Goal: Transaction & Acquisition: Obtain resource

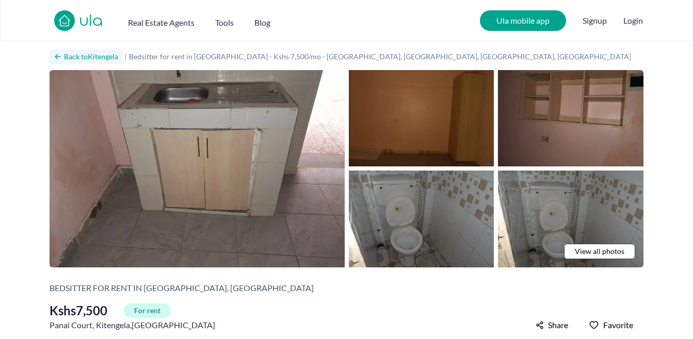
click at [96, 61] on h2 "Back to Kitengela" at bounding box center [91, 57] width 54 height 10
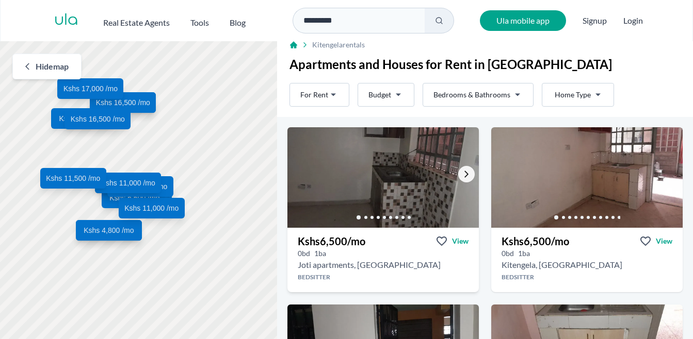
scroll to position [9, 0]
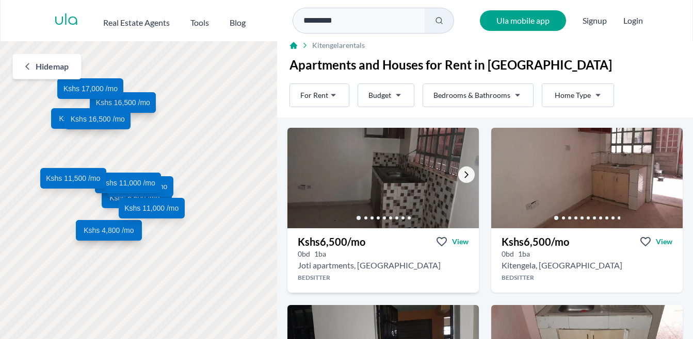
click at [464, 177] on icon "Go to the next property image" at bounding box center [466, 175] width 4 height 7
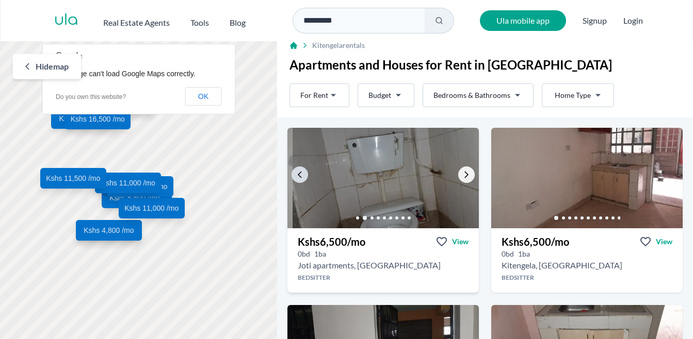
click at [464, 177] on icon "Go to the next property image" at bounding box center [466, 175] width 4 height 7
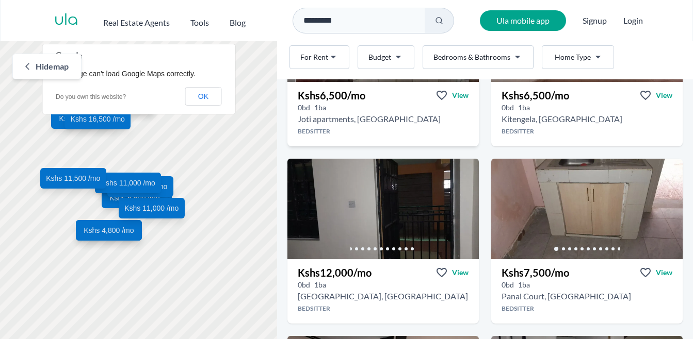
scroll to position [163, 0]
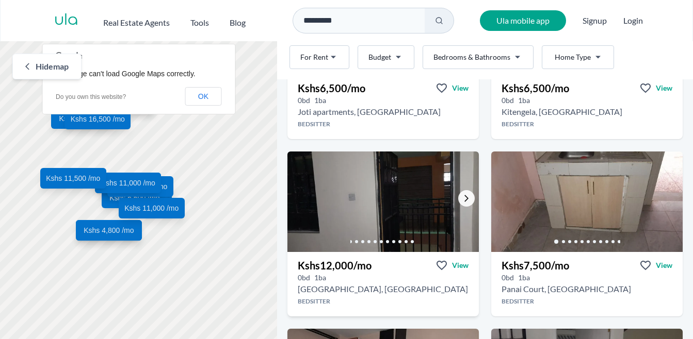
click at [462, 201] on icon "Go to the next property image" at bounding box center [466, 198] width 8 height 8
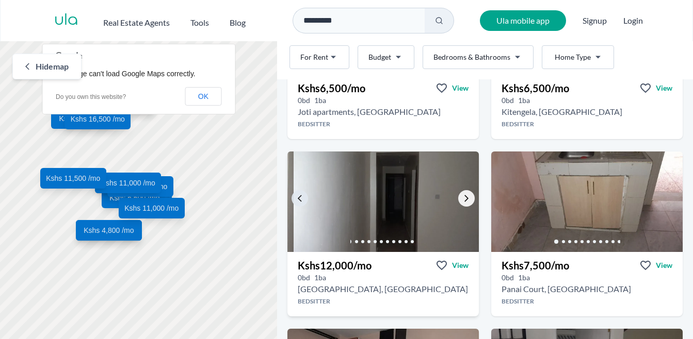
click at [462, 201] on icon "Go to the next property image" at bounding box center [466, 198] width 8 height 8
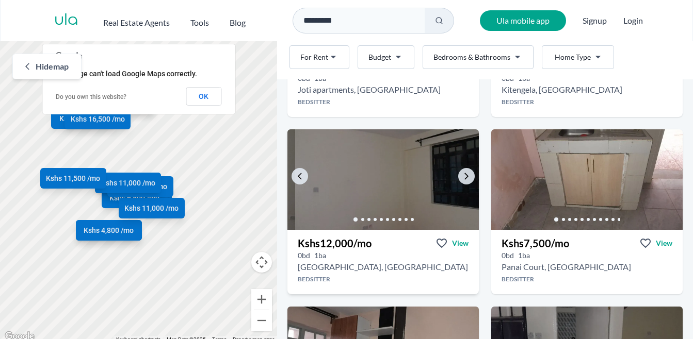
scroll to position [186, 0]
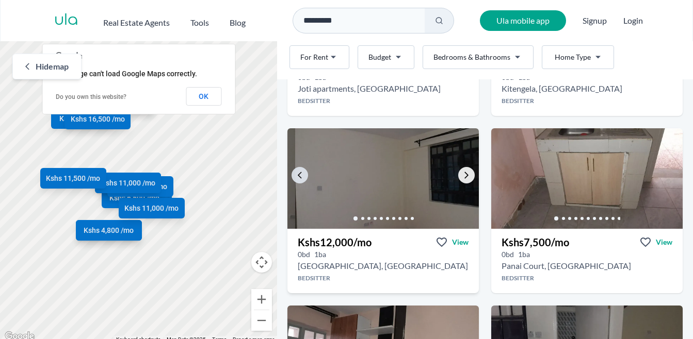
click at [465, 170] on link "Go to the next property image" at bounding box center [466, 175] width 17 height 17
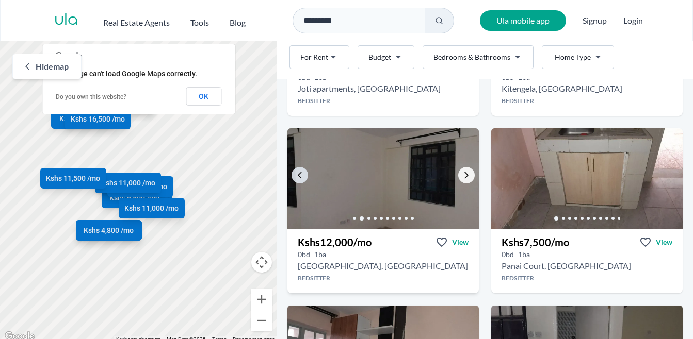
click at [465, 170] on link "Go to the next property image" at bounding box center [466, 175] width 17 height 17
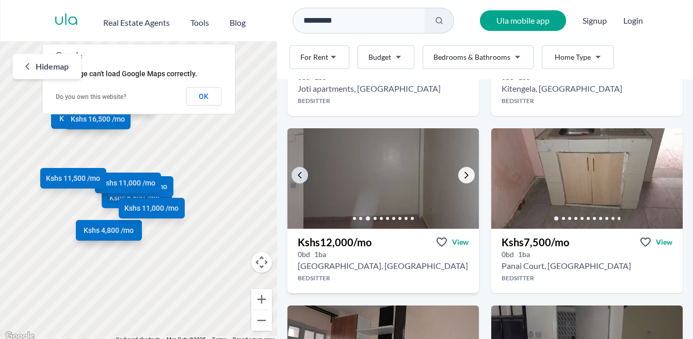
click at [465, 170] on link "Go to the next property image" at bounding box center [466, 175] width 17 height 17
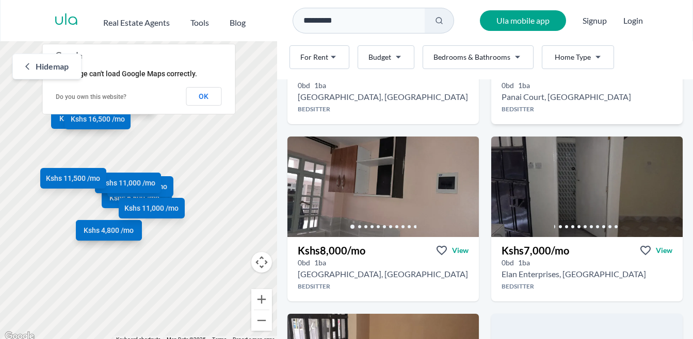
scroll to position [356, 0]
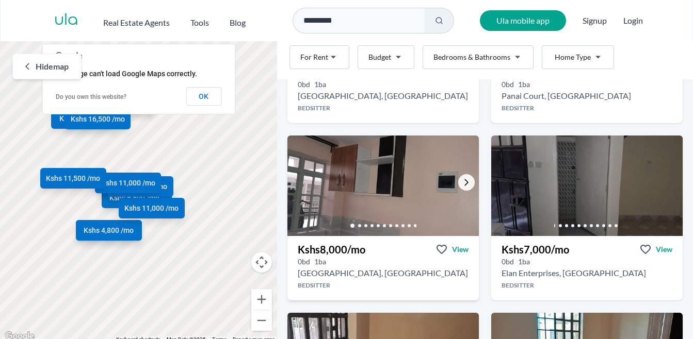
click at [462, 182] on icon "Go to the next property image" at bounding box center [466, 182] width 8 height 8
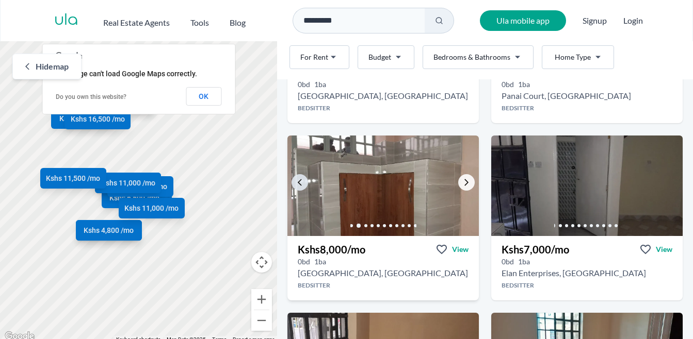
click at [462, 182] on icon "Go to the next property image" at bounding box center [466, 182] width 8 height 8
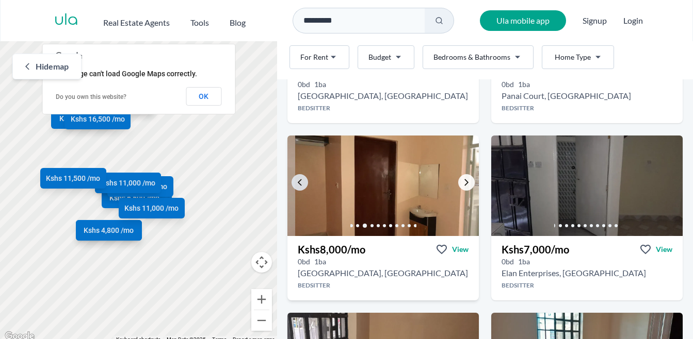
click at [462, 182] on icon "Go to the next property image" at bounding box center [466, 182] width 8 height 8
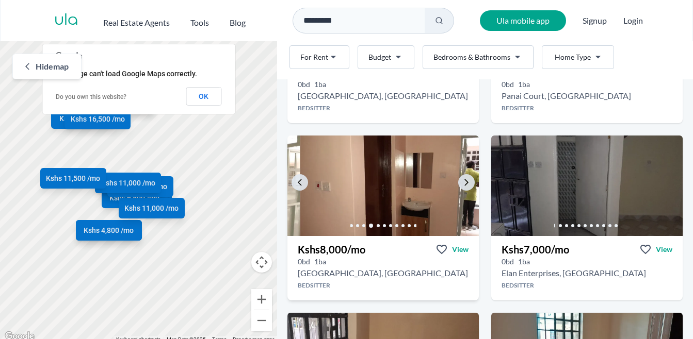
click at [411, 219] on div at bounding box center [382, 226] width 191 height 21
click at [371, 243] on div "Kshs 8,000 /mo View" at bounding box center [382, 246] width 191 height 21
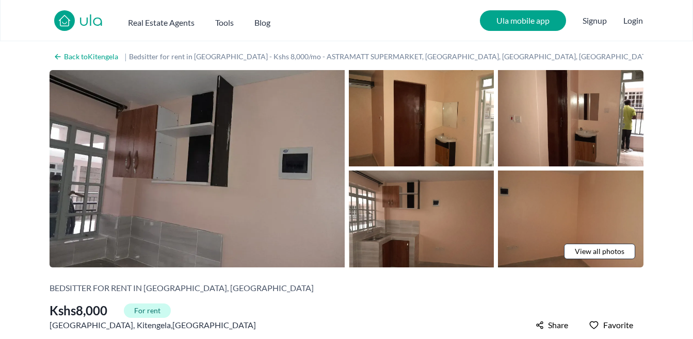
click at [588, 251] on span "View all photos" at bounding box center [599, 251] width 50 height 10
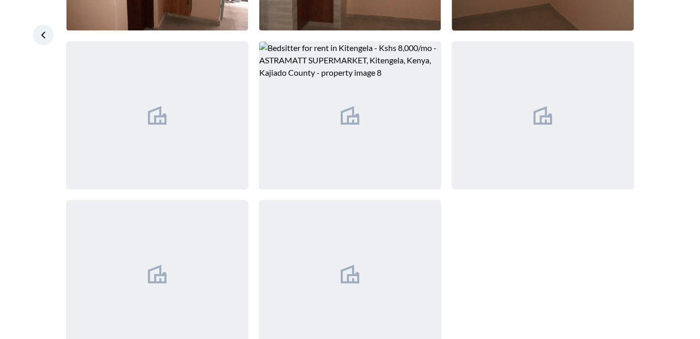
scroll to position [368, 0]
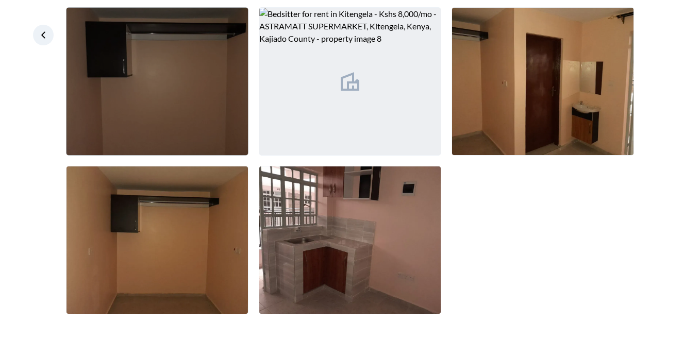
click at [210, 120] on img at bounding box center [158, 81] width 182 height 147
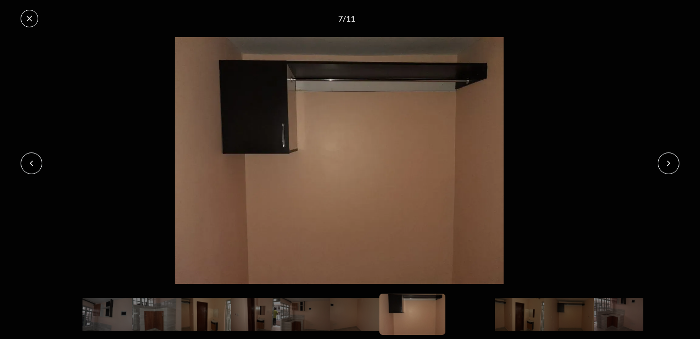
click at [671, 155] on button at bounding box center [669, 164] width 22 height 22
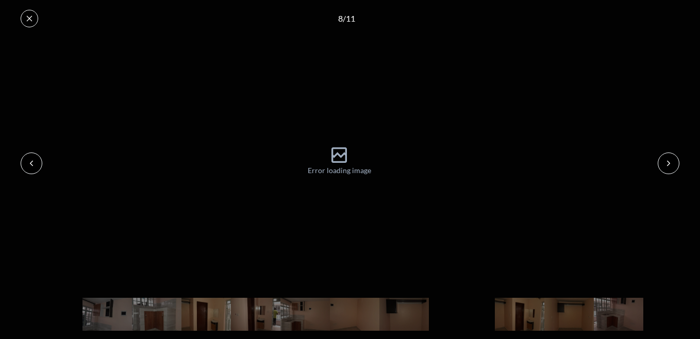
click at [677, 166] on button at bounding box center [669, 164] width 22 height 22
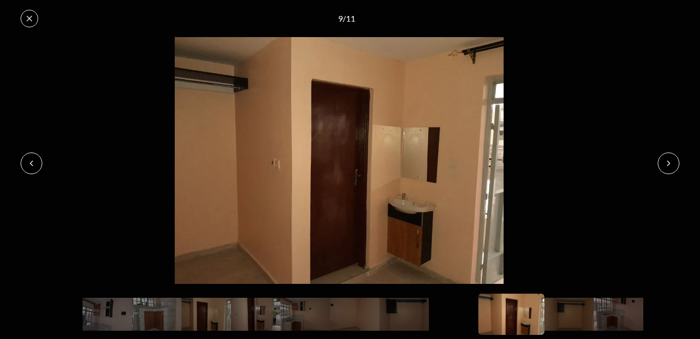
click at [677, 166] on button at bounding box center [669, 164] width 22 height 22
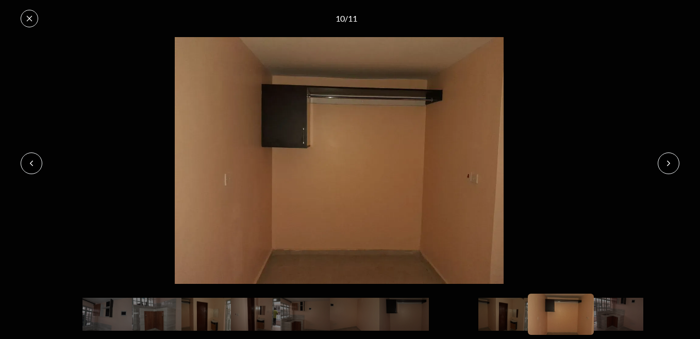
click at [677, 166] on button at bounding box center [669, 164] width 22 height 22
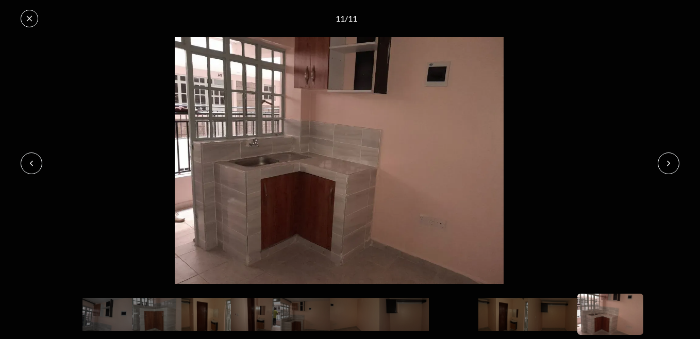
click at [677, 166] on button at bounding box center [669, 164] width 22 height 22
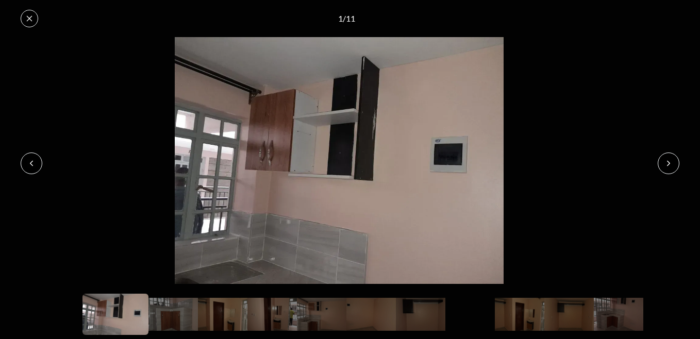
click at [677, 166] on button at bounding box center [669, 164] width 22 height 22
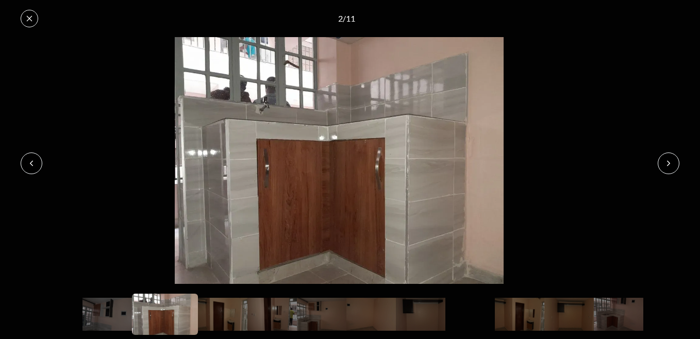
click at [677, 166] on button at bounding box center [669, 164] width 22 height 22
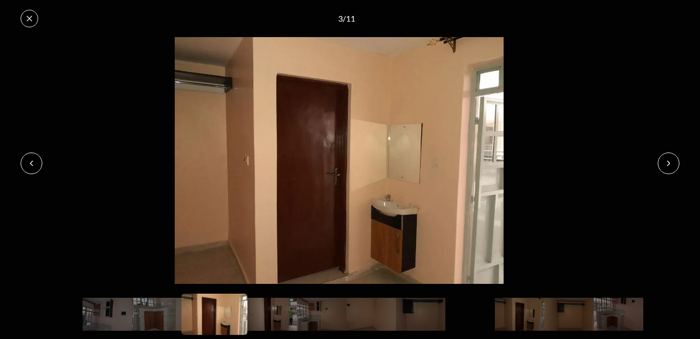
click at [677, 166] on button at bounding box center [669, 164] width 22 height 22
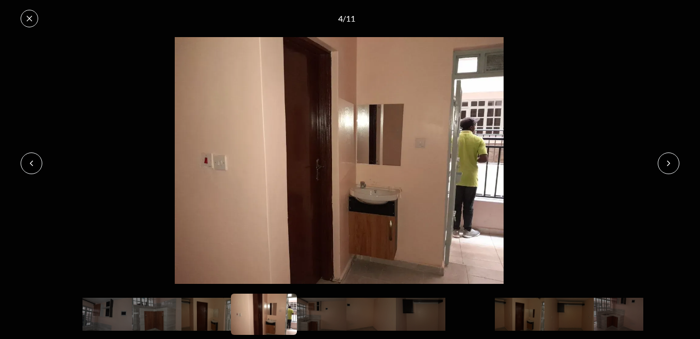
click at [677, 166] on button at bounding box center [669, 164] width 22 height 22
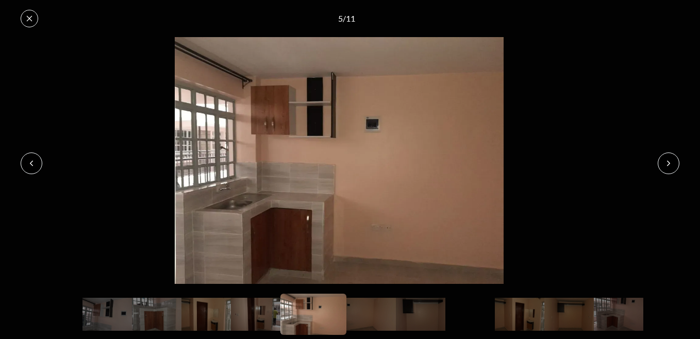
click at [677, 166] on button at bounding box center [669, 164] width 22 height 22
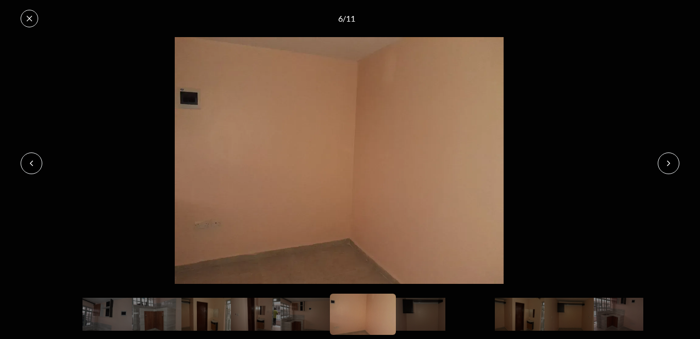
click at [677, 166] on button at bounding box center [669, 164] width 22 height 22
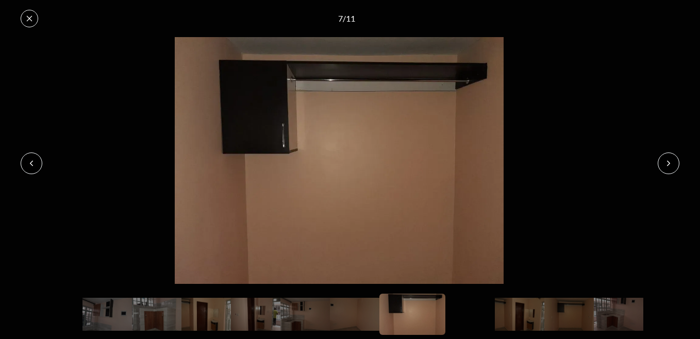
click at [677, 166] on button at bounding box center [669, 164] width 22 height 22
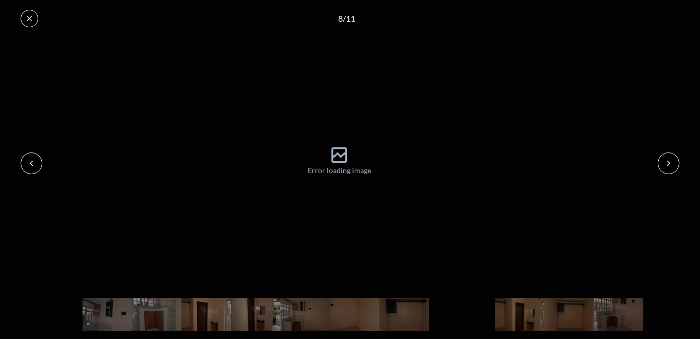
click at [677, 166] on button at bounding box center [669, 164] width 22 height 22
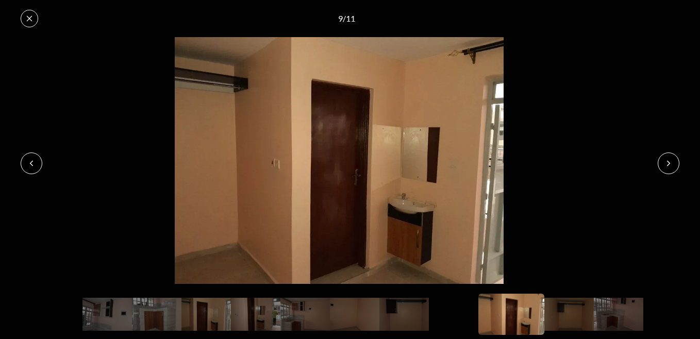
click at [677, 166] on button at bounding box center [669, 164] width 22 height 22
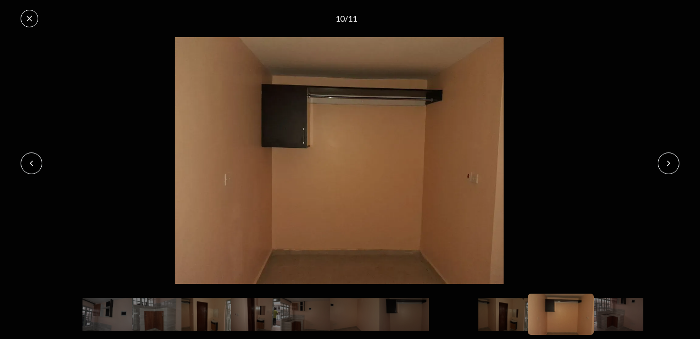
click at [677, 166] on button at bounding box center [669, 164] width 22 height 22
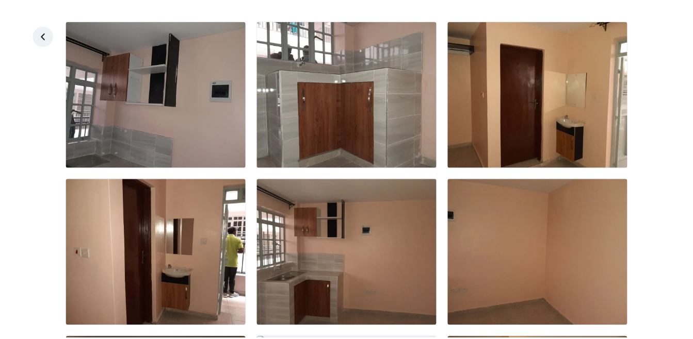
scroll to position [0, 0]
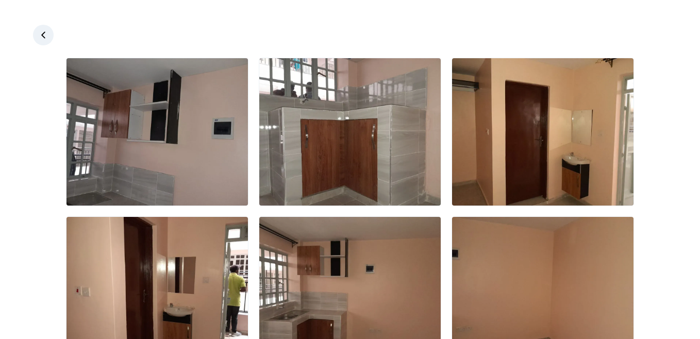
click at [43, 26] on link at bounding box center [43, 35] width 21 height 21
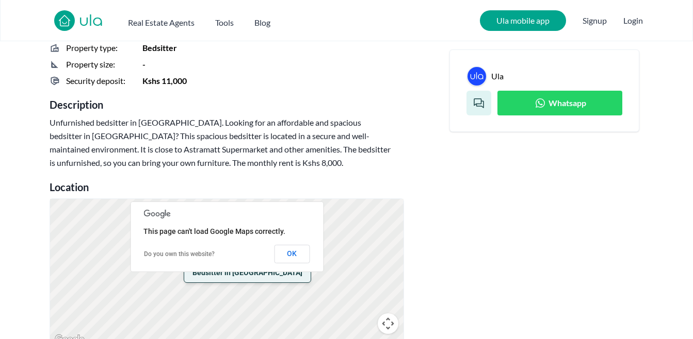
scroll to position [374, 0]
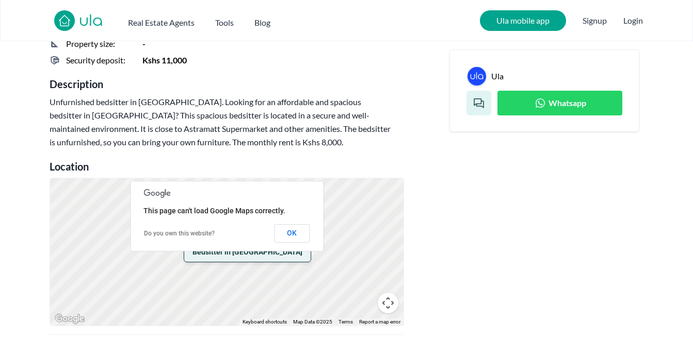
drag, startPoint x: 78, startPoint y: 126, endPoint x: 101, endPoint y: 138, distance: 25.1
click at [101, 138] on h3 "Unfurnished bedsitter in Kitengela. Looking for an affordable and spacious beds…" at bounding box center [221, 122] width 342 height 54
click at [89, 129] on h3 "Unfurnished bedsitter in Kitengela. Looking for an affordable and spacious beds…" at bounding box center [221, 122] width 342 height 54
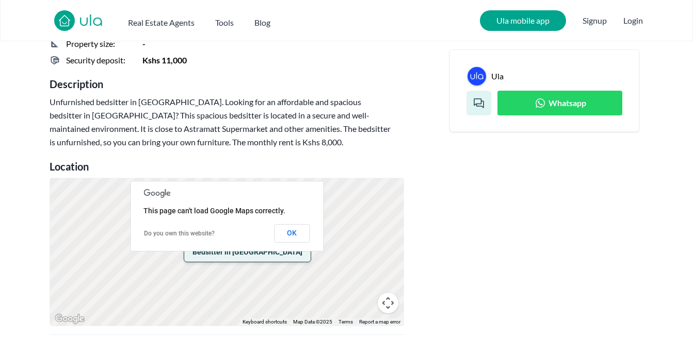
click at [89, 129] on h3 "Unfurnished bedsitter in Kitengela. Looking for an affordable and spacious beds…" at bounding box center [221, 122] width 342 height 54
drag, startPoint x: 77, startPoint y: 125, endPoint x: 94, endPoint y: 129, distance: 18.0
click at [94, 129] on h3 "Unfurnished bedsitter in Kitengela. Looking for an affordable and spacious beds…" at bounding box center [221, 122] width 342 height 54
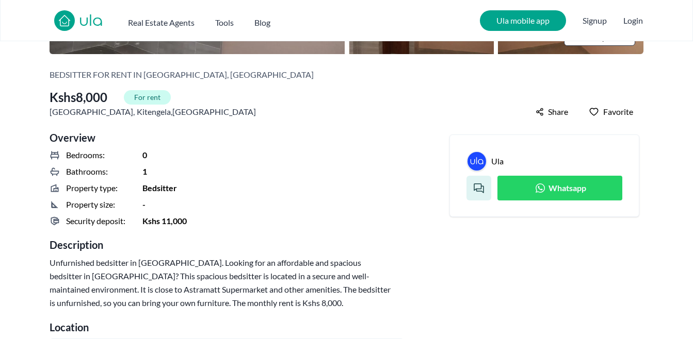
scroll to position [215, 0]
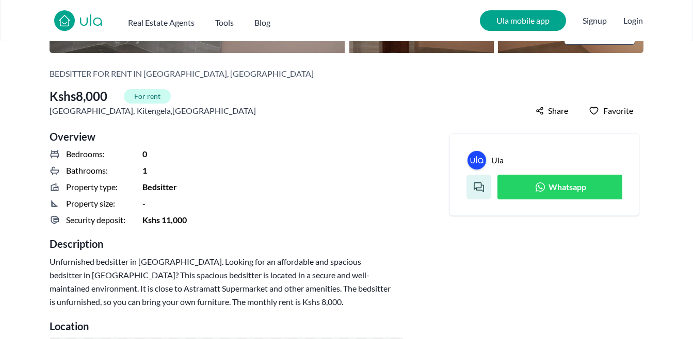
click at [537, 195] on link "Whatsapp" at bounding box center [559, 187] width 125 height 25
